Goal: Information Seeking & Learning: Learn about a topic

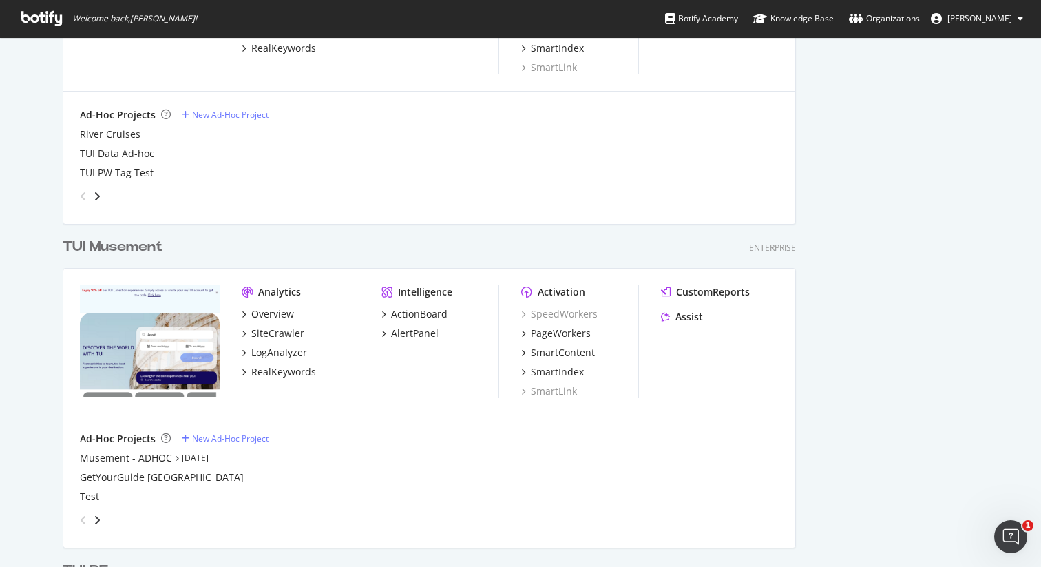
scroll to position [814, 0]
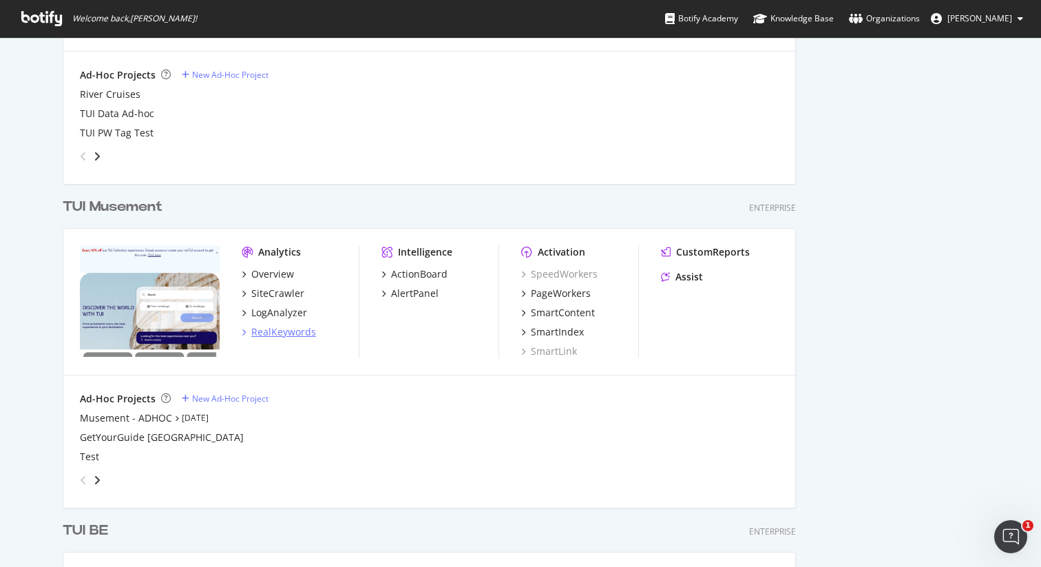
click at [295, 331] on div "RealKeywords" at bounding box center [283, 332] width 65 height 14
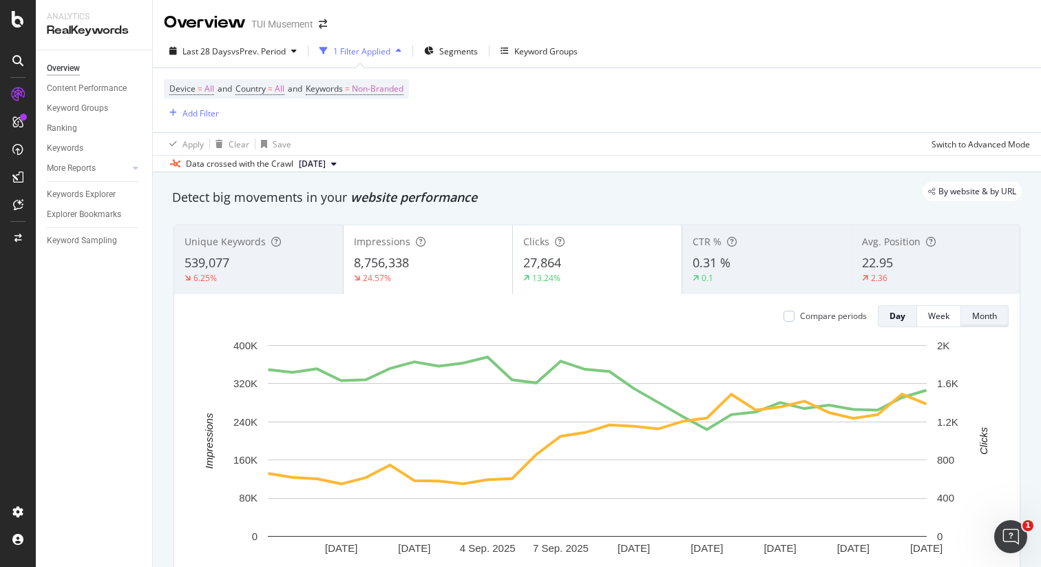
click at [993, 315] on div "Month" at bounding box center [984, 316] width 25 height 12
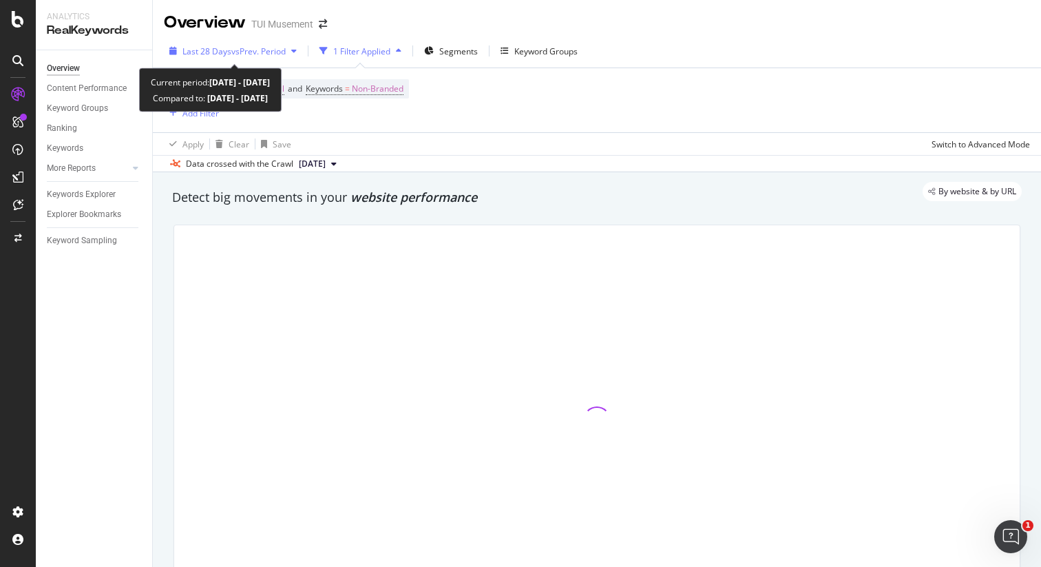
click at [220, 48] on span "Last 28 Days" at bounding box center [206, 51] width 49 height 12
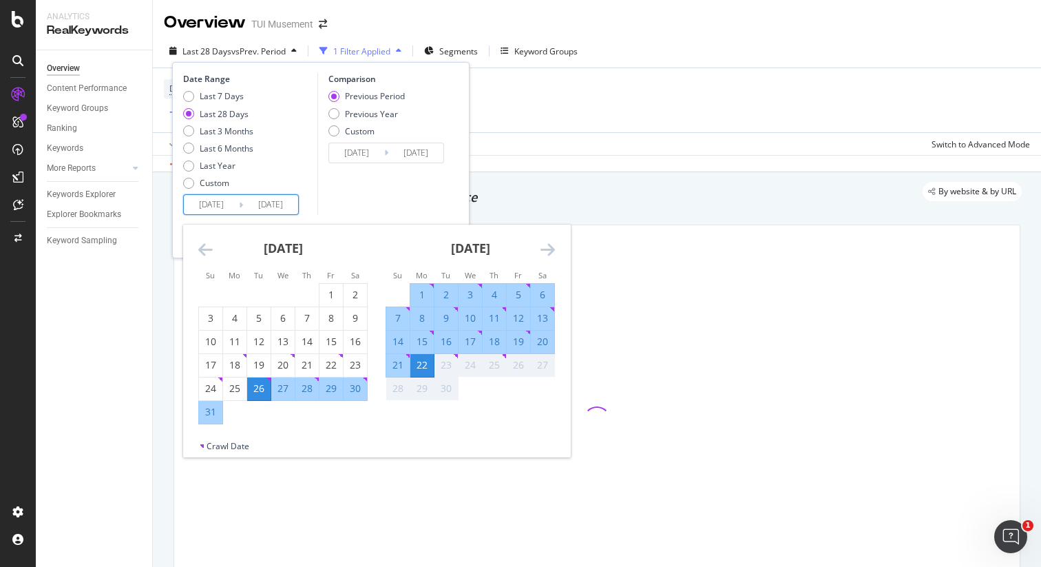
click at [217, 209] on input "[DATE]" at bounding box center [211, 204] width 55 height 19
click at [202, 247] on icon "Move backward to switch to the previous month." at bounding box center [205, 249] width 14 height 17
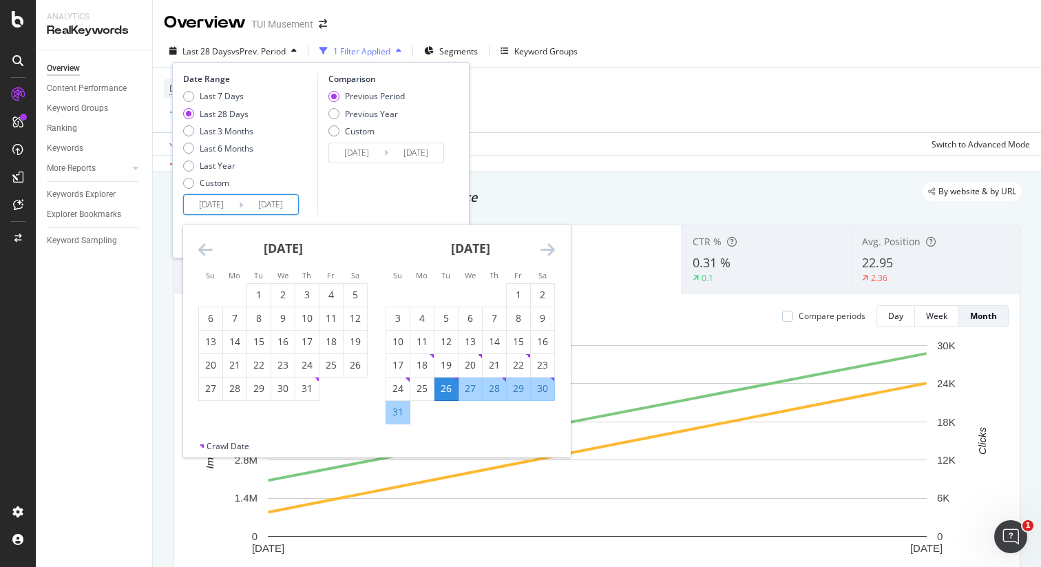
click at [202, 247] on icon "Move backward to switch to the previous month." at bounding box center [205, 249] width 14 height 17
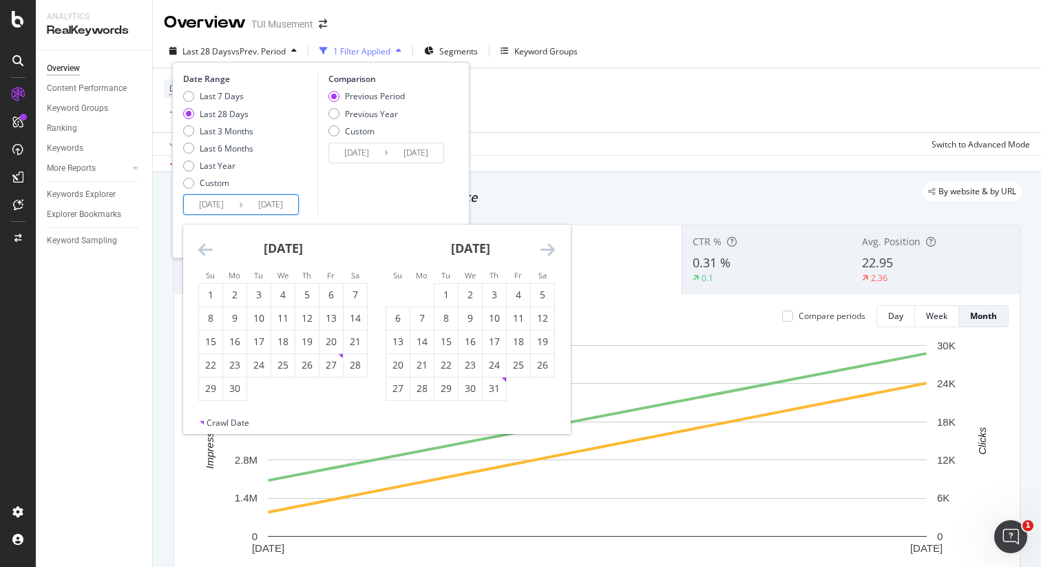
click at [202, 247] on icon "Move backward to switch to the previous month." at bounding box center [205, 249] width 14 height 17
click at [357, 296] on div "1" at bounding box center [355, 295] width 23 height 14
type input "[DATE]"
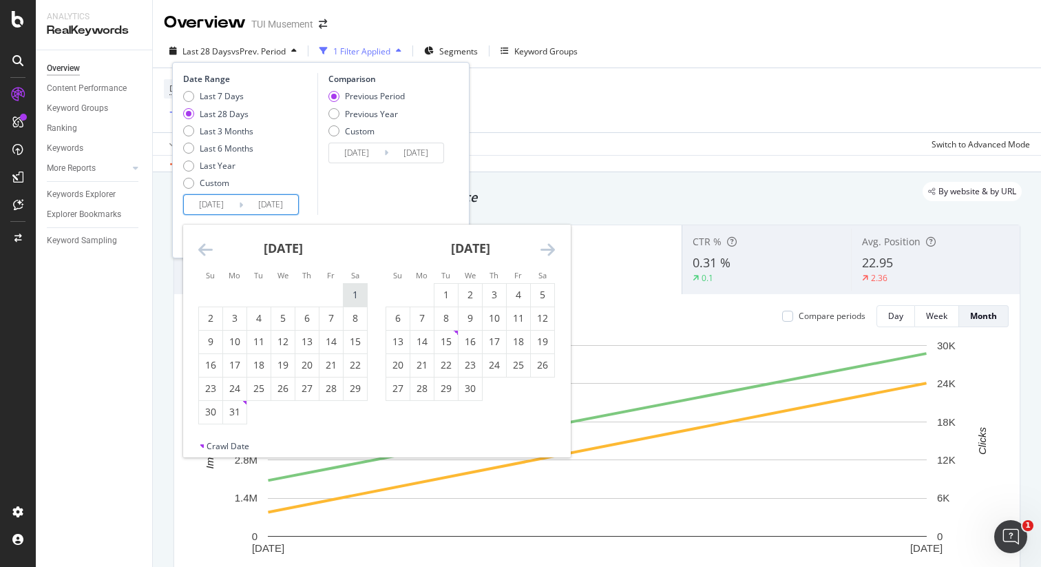
type input "[DATE]"
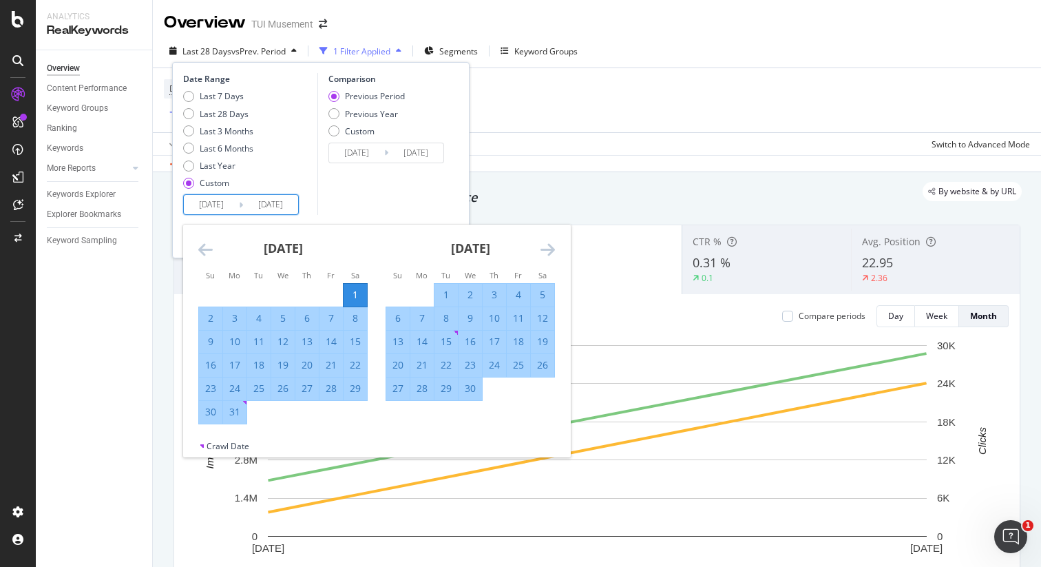
click at [553, 249] on icon "Move forward to switch to the next month." at bounding box center [548, 249] width 14 height 17
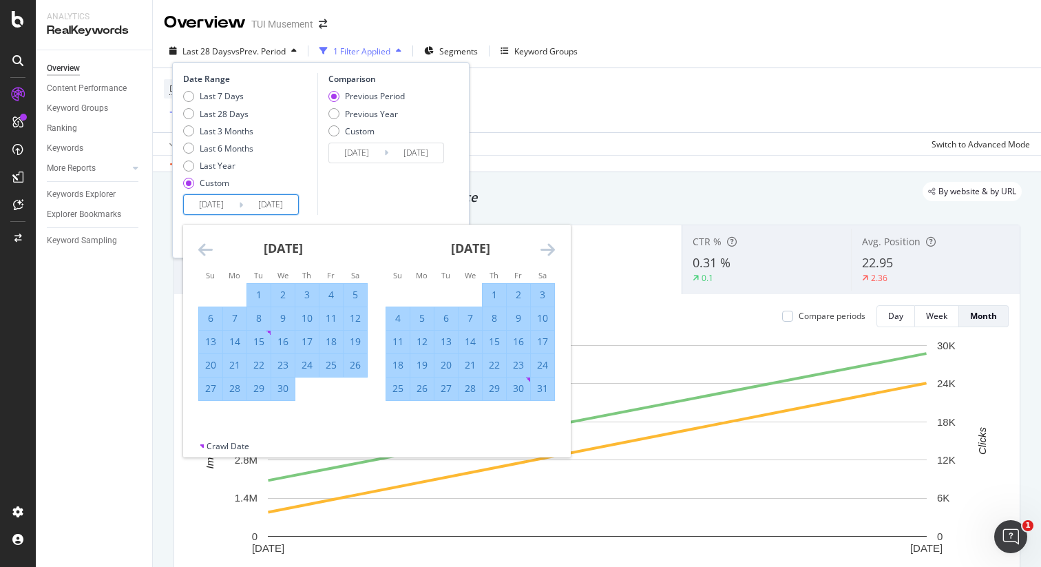
click at [553, 249] on icon "Move forward to switch to the next month." at bounding box center [548, 249] width 14 height 17
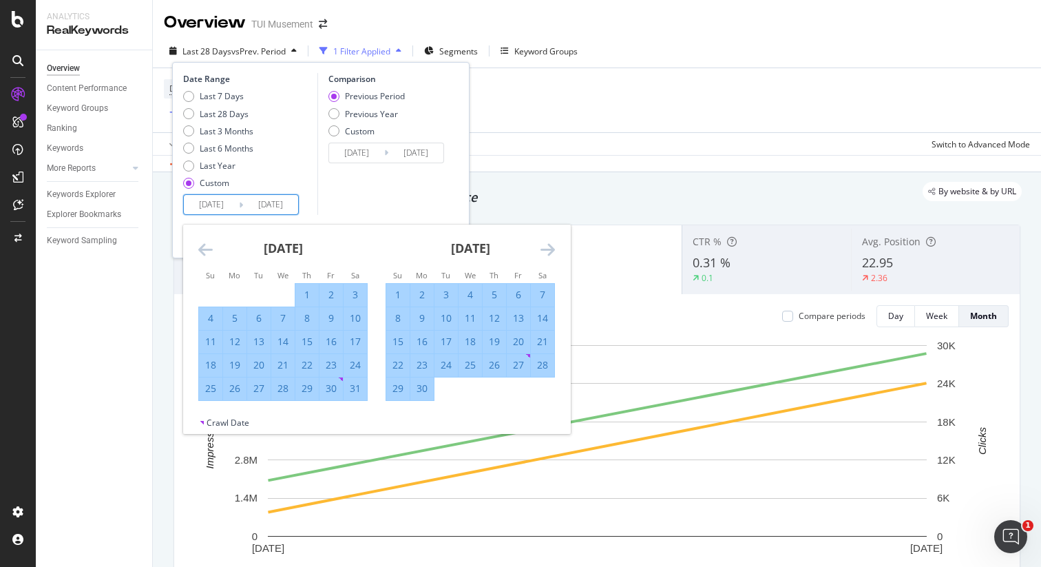
click at [553, 249] on icon "Move forward to switch to the next month." at bounding box center [548, 249] width 14 height 17
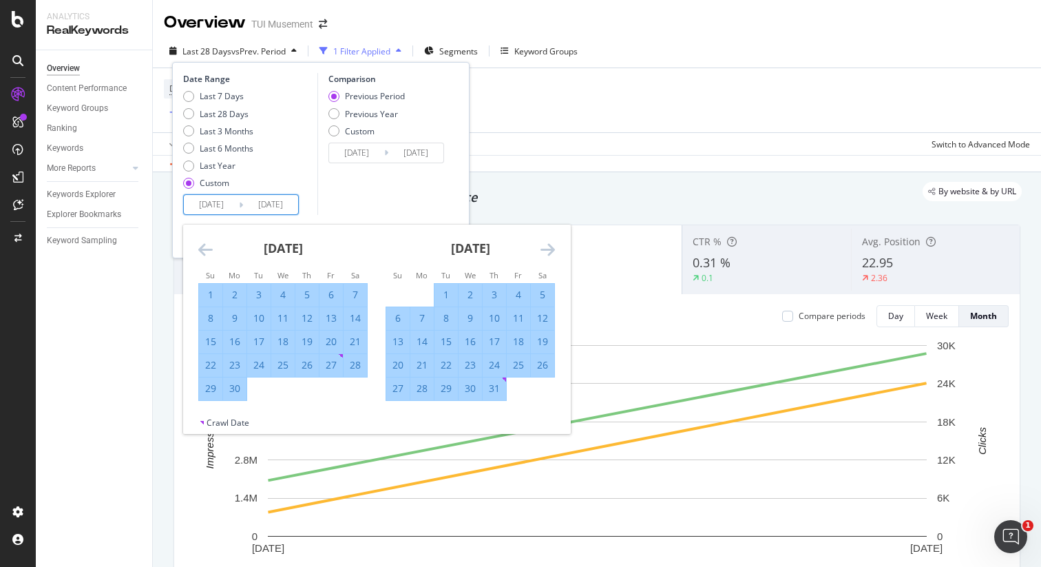
click at [553, 249] on icon "Move forward to switch to the next month." at bounding box center [548, 249] width 14 height 17
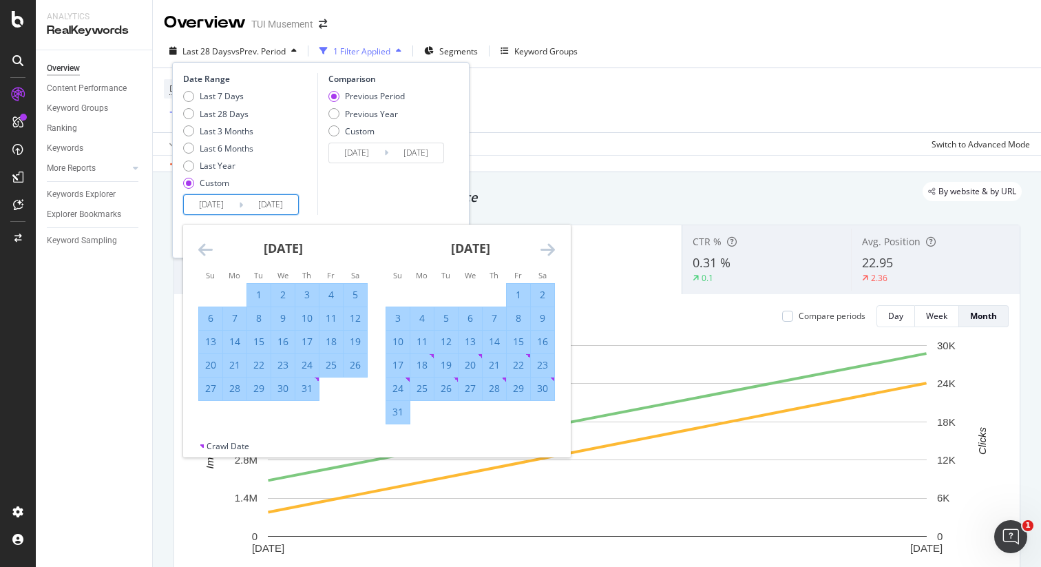
click at [553, 249] on icon "Move forward to switch to the next month." at bounding box center [548, 249] width 14 height 17
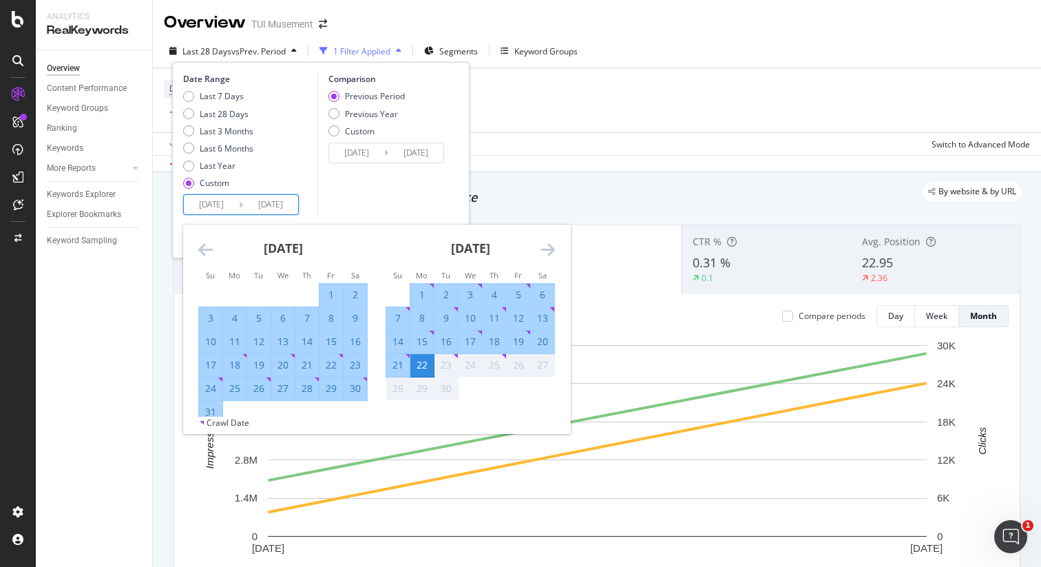
click at [211, 410] on div "31" at bounding box center [210, 412] width 23 height 14
type input "[DATE]"
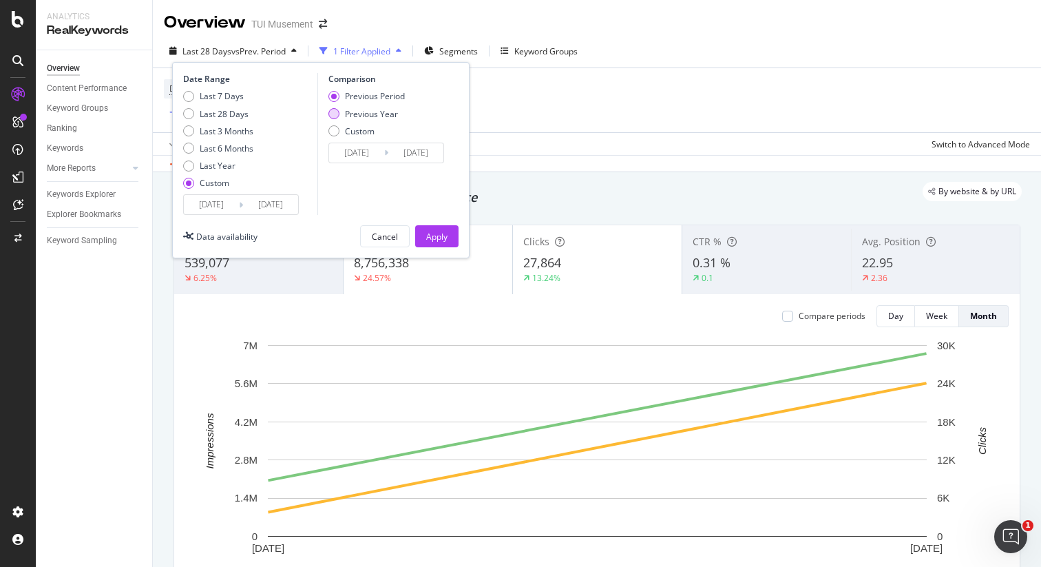
click at [333, 114] on div "Previous Year" at bounding box center [333, 113] width 11 height 11
type input "[DATE]"
click at [441, 240] on div "Apply" at bounding box center [436, 237] width 21 height 12
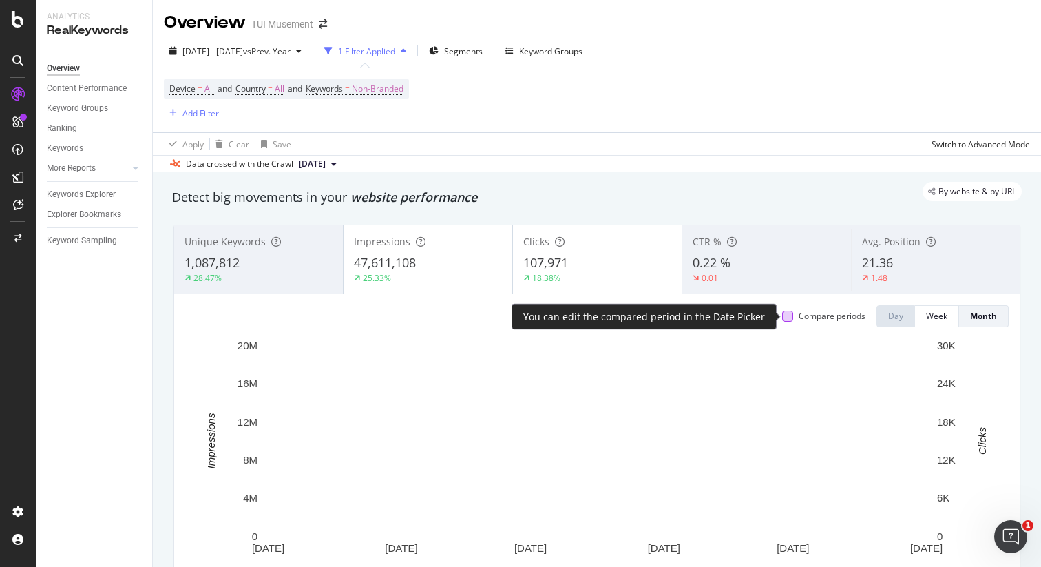
click at [791, 320] on div at bounding box center [787, 316] width 11 height 11
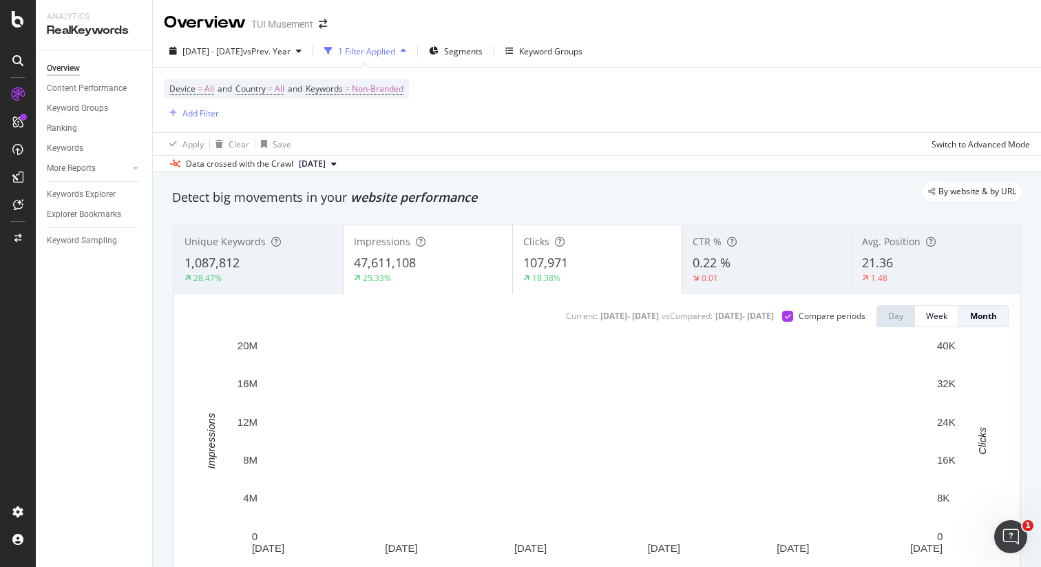
click at [441, 270] on div "47,611,108" at bounding box center [428, 263] width 148 height 18
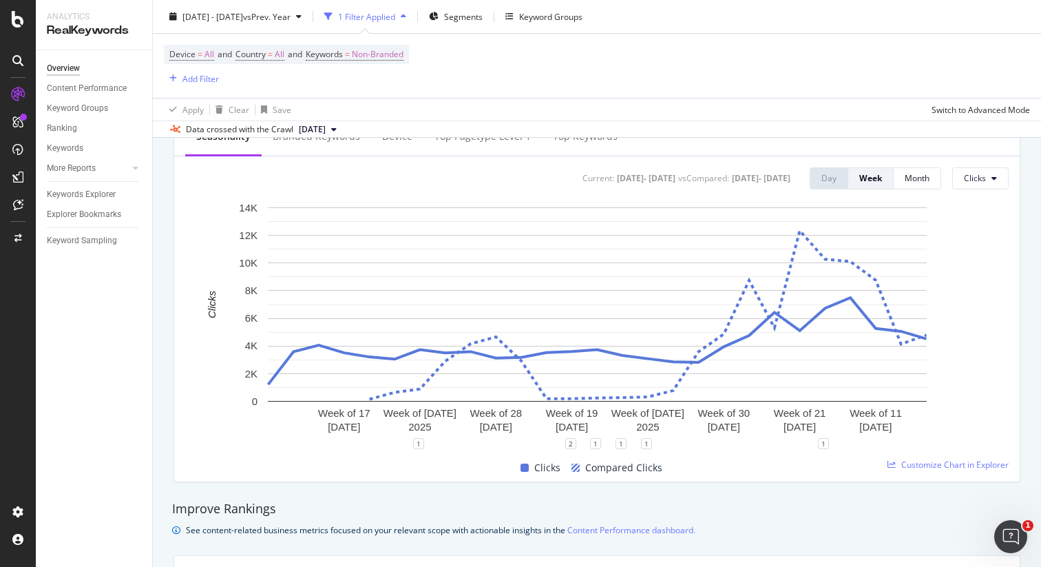
scroll to position [579, 0]
click at [921, 179] on div "Month" at bounding box center [917, 177] width 25 height 12
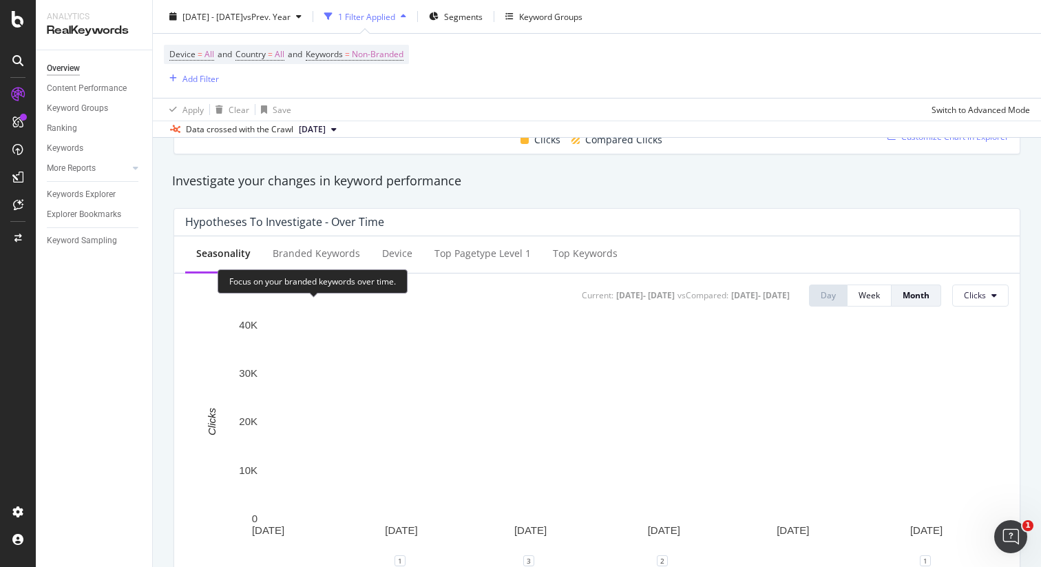
scroll to position [479, 0]
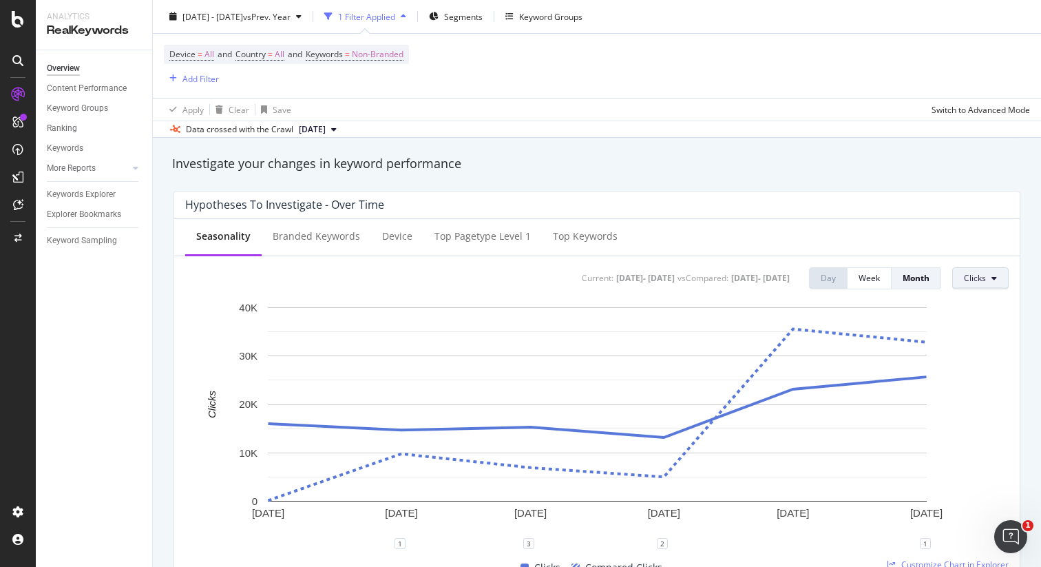
click at [995, 278] on icon at bounding box center [995, 278] width 6 height 8
click at [995, 337] on rect "A chart." at bounding box center [597, 421] width 824 height 243
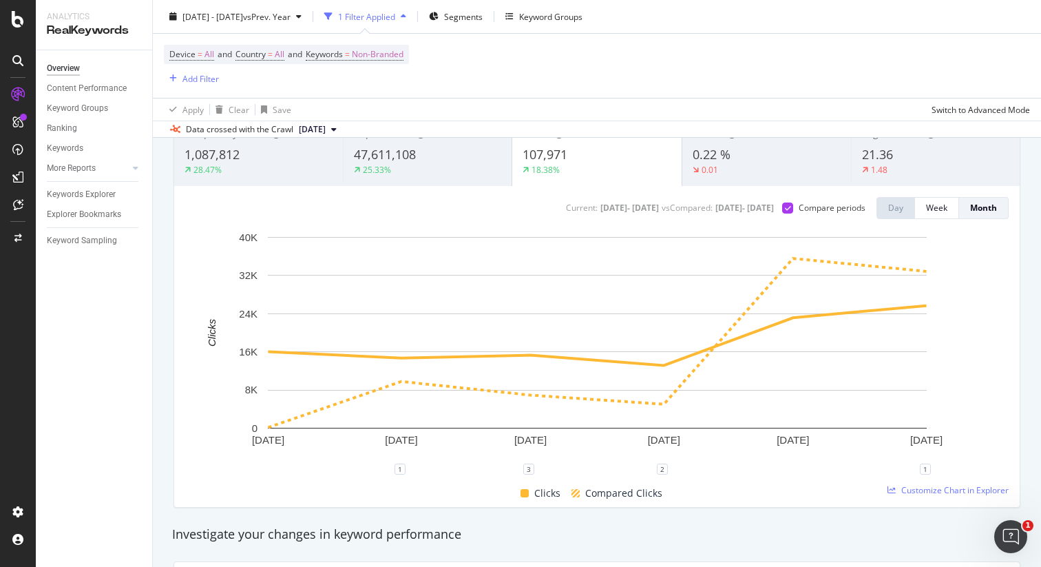
scroll to position [101, 0]
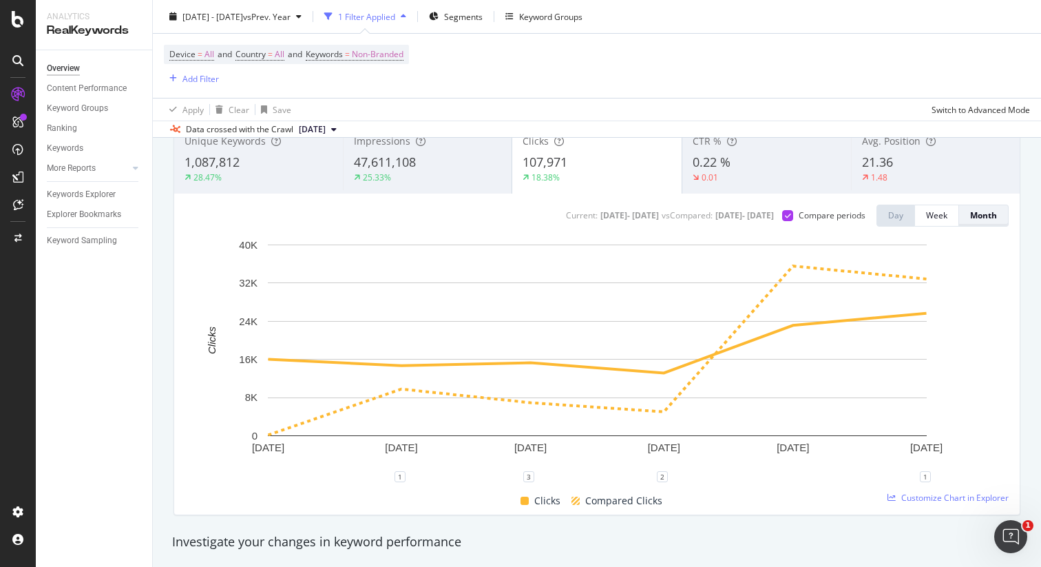
click at [996, 217] on div "Month" at bounding box center [983, 215] width 27 height 12
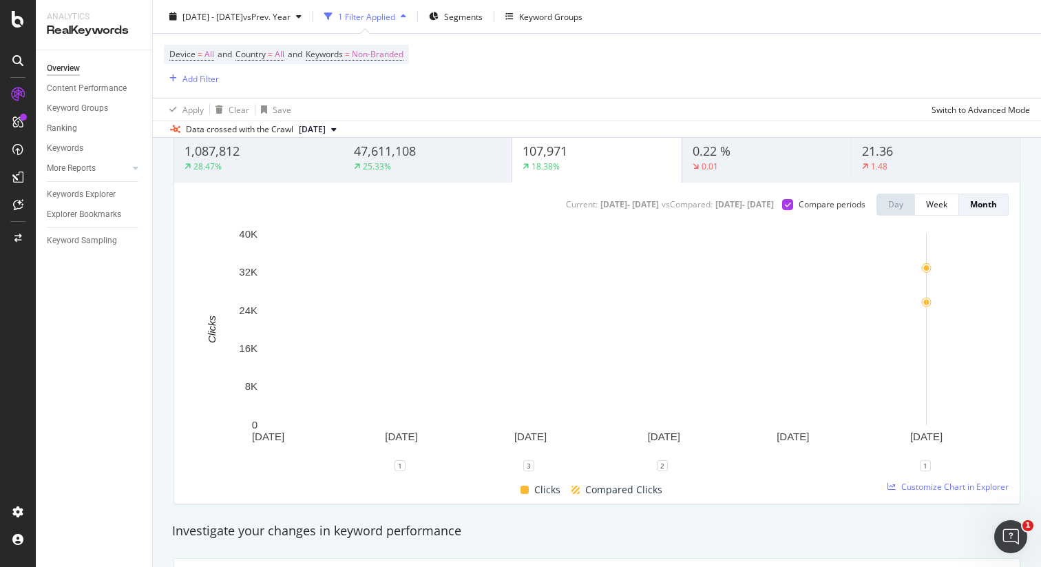
scroll to position [113, 0]
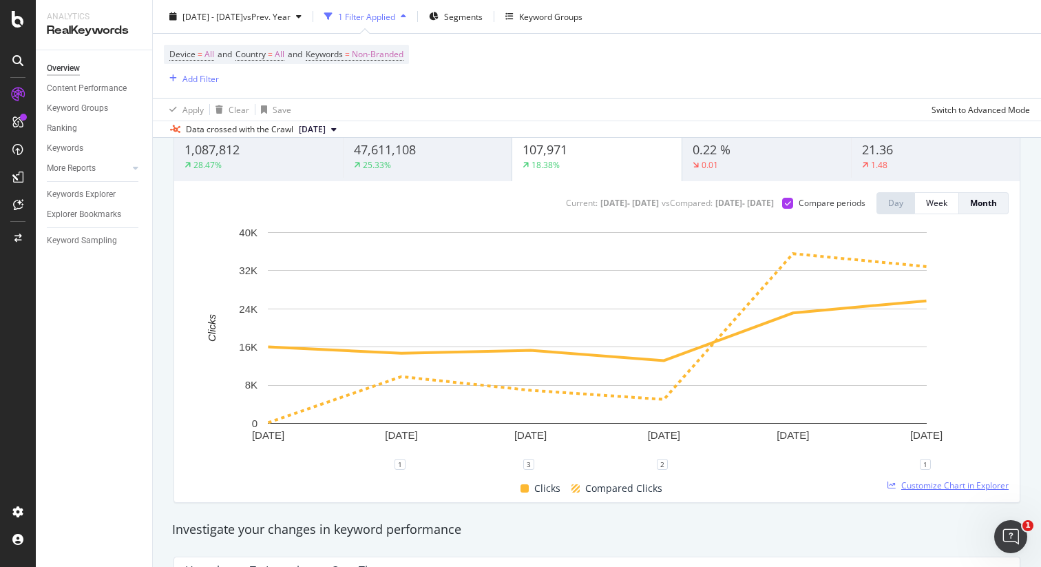
click at [939, 487] on span "Customize Chart in Explorer" at bounding box center [954, 485] width 107 height 12
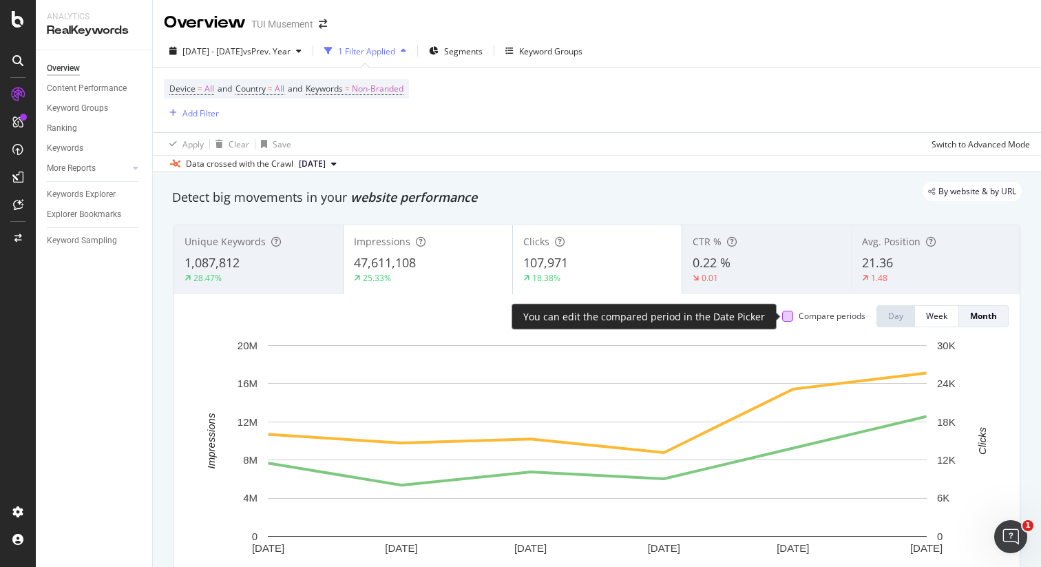
click at [788, 316] on div at bounding box center [787, 316] width 11 height 11
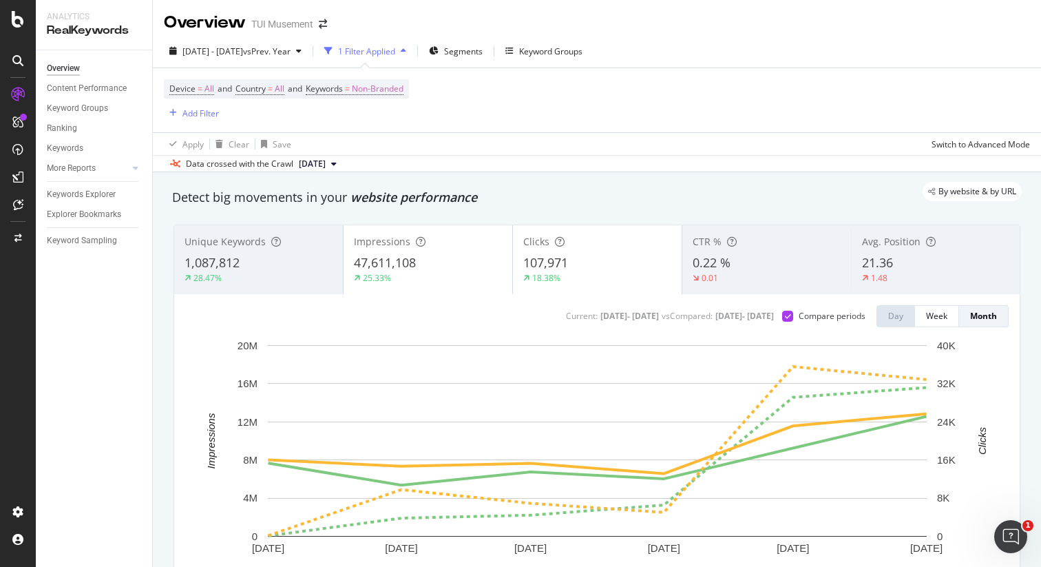
click at [449, 260] on div "47,611,108" at bounding box center [428, 263] width 148 height 18
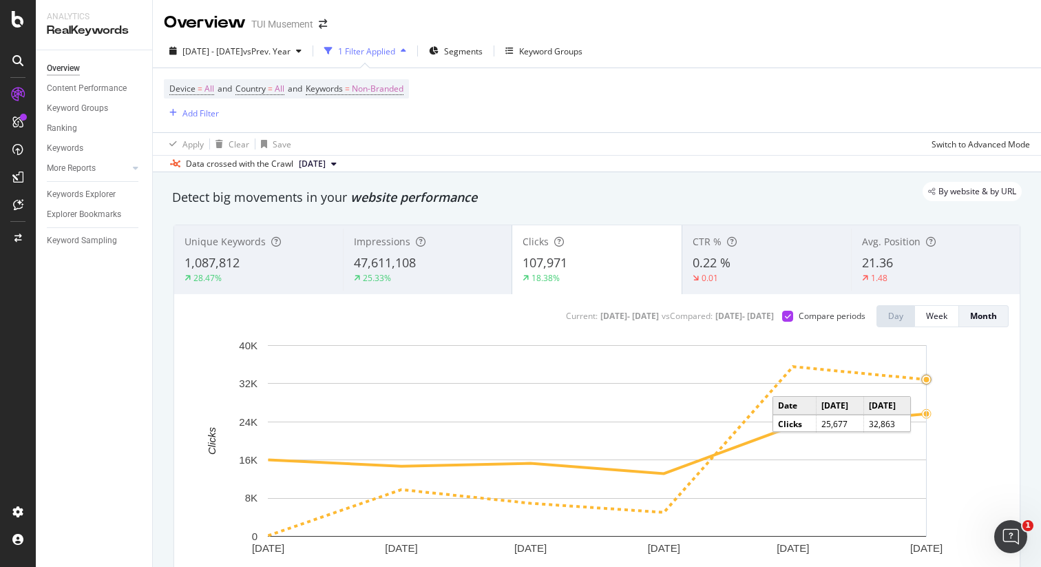
click at [927, 413] on icon "A chart." at bounding box center [927, 440] width 0 height 191
click at [974, 146] on div "Switch to Advanced Mode" at bounding box center [981, 144] width 98 height 12
click at [974, 146] on div "Switch back to Simple mode" at bounding box center [977, 144] width 107 height 12
click at [974, 146] on div "Switch to Advanced Mode" at bounding box center [981, 144] width 98 height 12
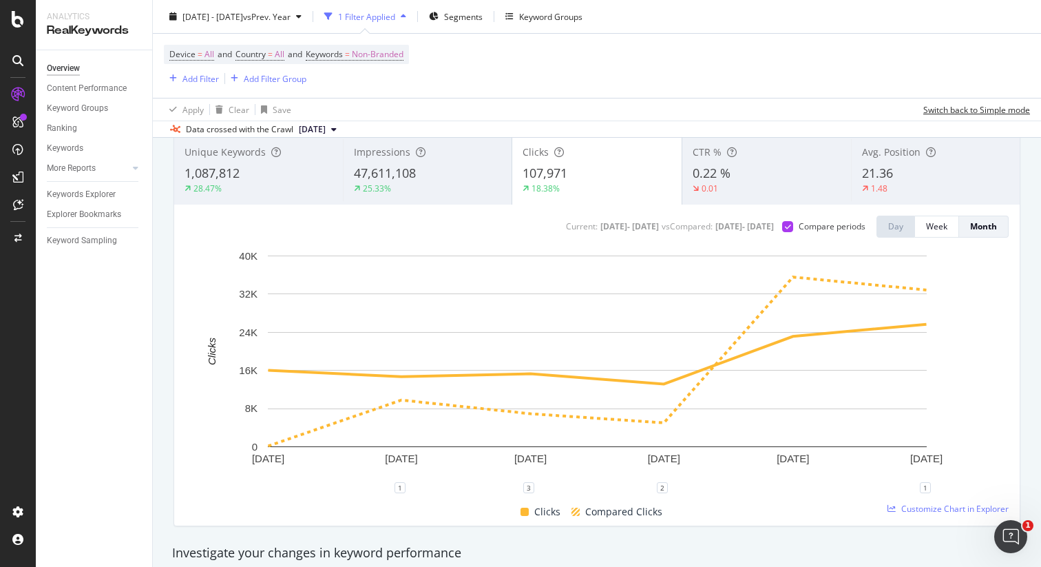
scroll to position [87, 0]
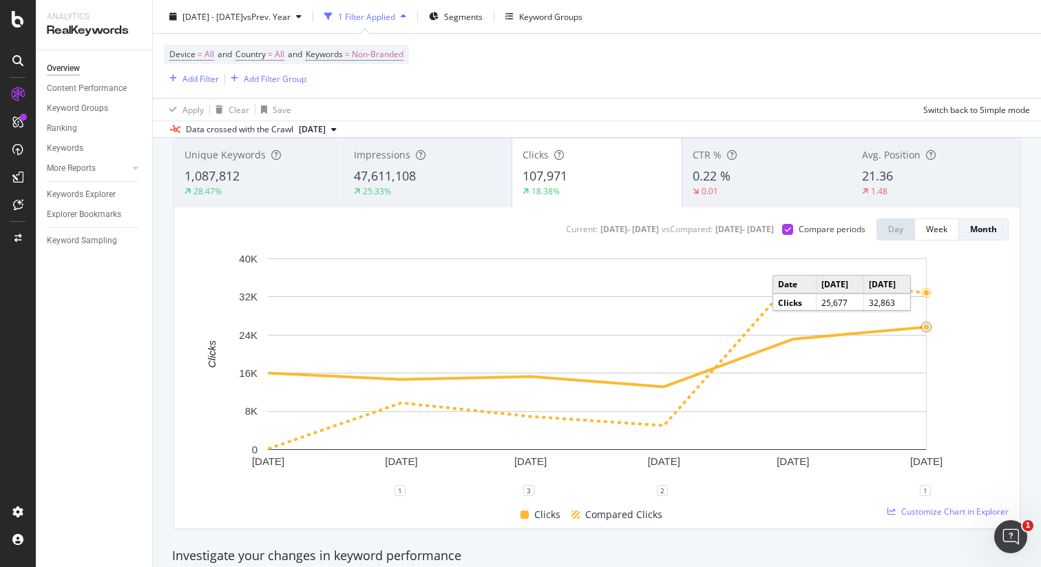
click at [921, 324] on circle "A chart." at bounding box center [926, 327] width 11 height 11
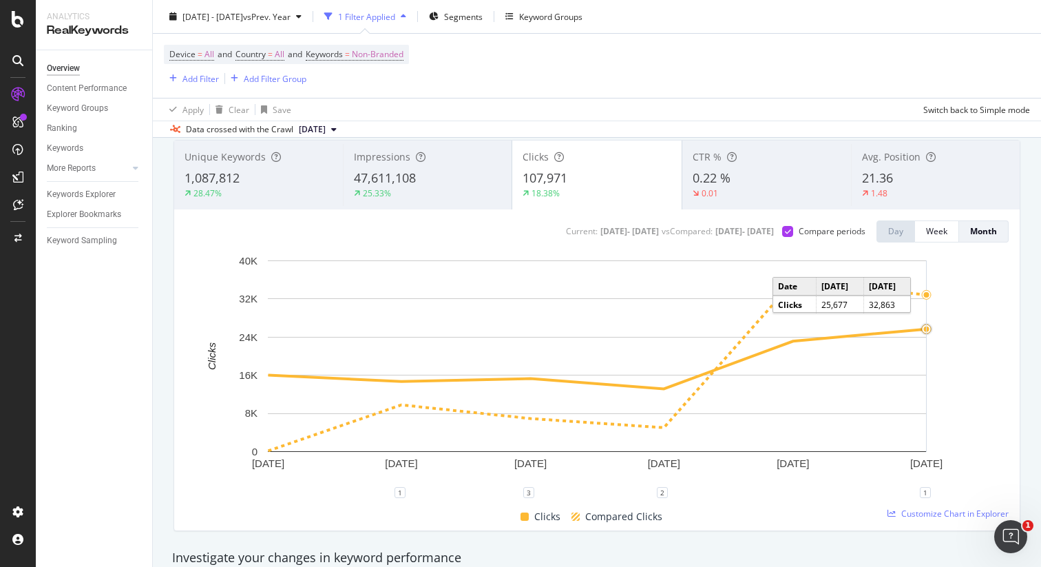
click at [926, 328] on circle "A chart." at bounding box center [927, 329] width 6 height 6
click at [456, 498] on div "1 3 2 1" at bounding box center [597, 497] width 824 height 11
drag, startPoint x: 371, startPoint y: 418, endPoint x: 359, endPoint y: 419, distance: 11.7
click at [370, 418] on rect "A chart." at bounding box center [597, 355] width 659 height 191
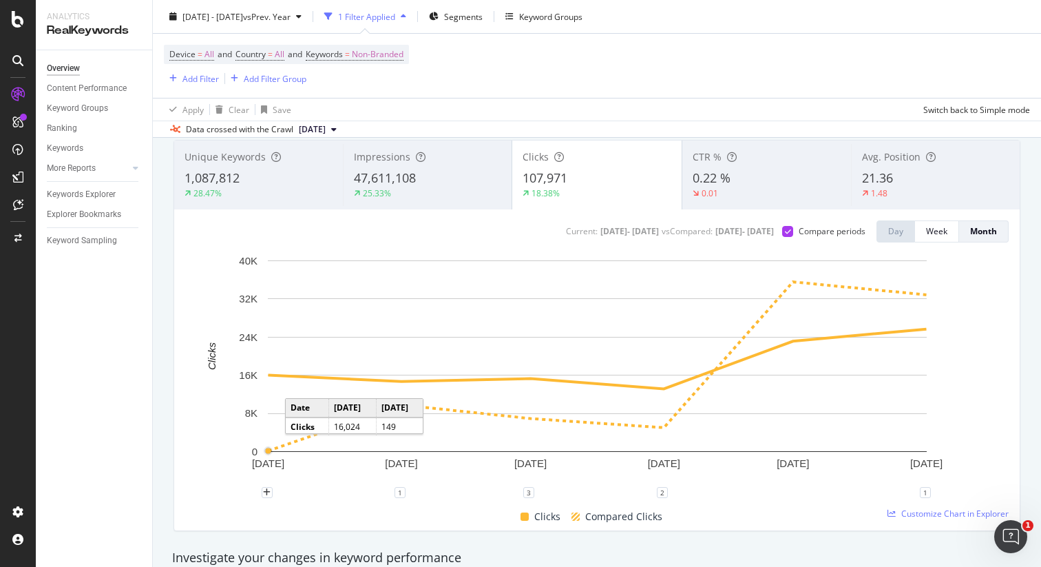
click at [269, 450] on circle "A chart." at bounding box center [269, 451] width 6 height 6
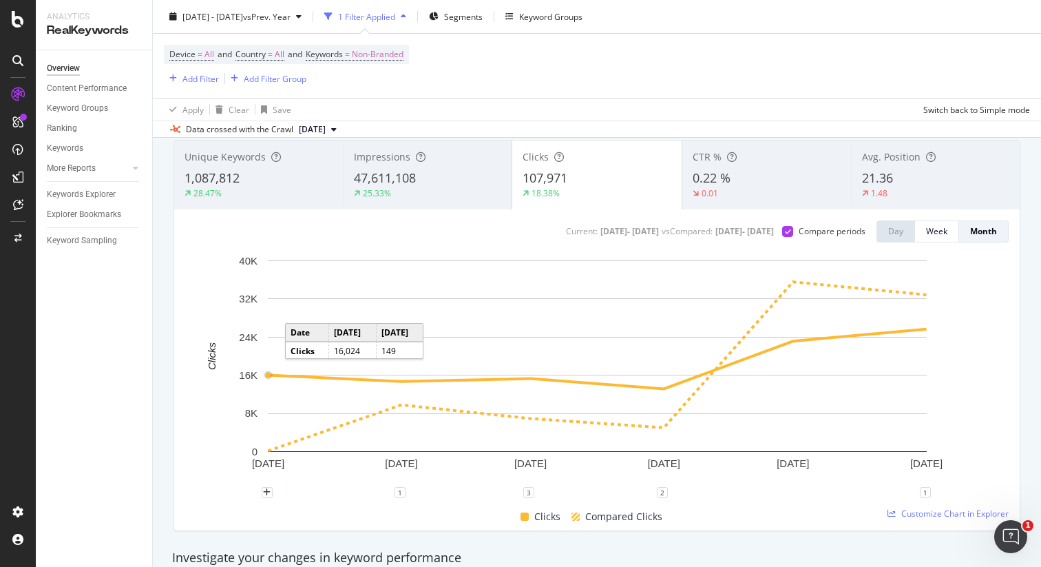
click at [270, 373] on circle "A chart." at bounding box center [268, 375] width 6 height 6
